Goal: Transaction & Acquisition: Subscribe to service/newsletter

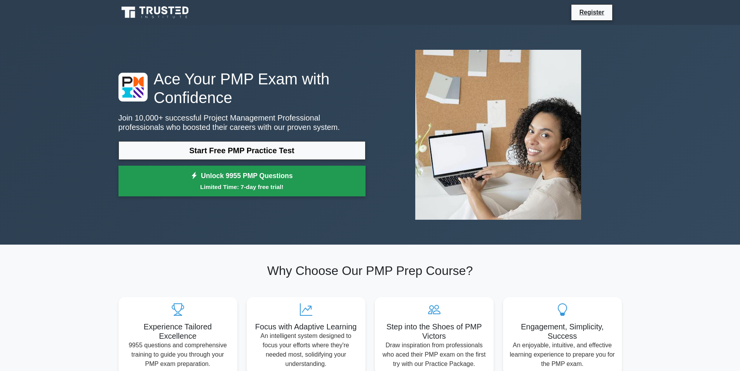
click at [306, 168] on link "Unlock 9955 PMP Questions Limited Time: 7-day free trial!" at bounding box center [241, 180] width 247 height 31
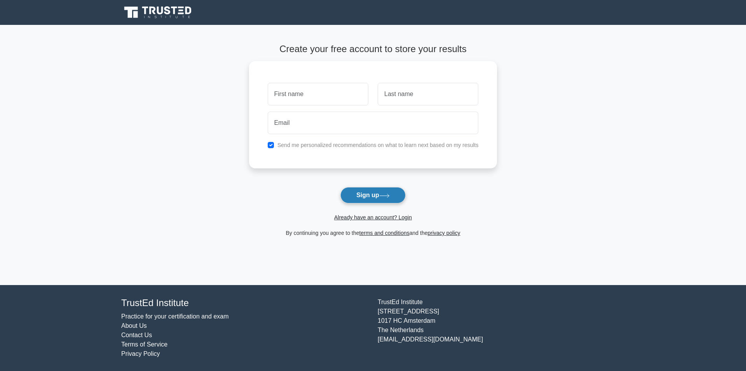
click at [360, 197] on button "Sign up" at bounding box center [372, 195] width 65 height 16
click at [377, 195] on button "Sign up" at bounding box center [372, 195] width 65 height 16
click at [373, 196] on button "Sign up" at bounding box center [372, 195] width 65 height 16
